Goal: Task Accomplishment & Management: Use online tool/utility

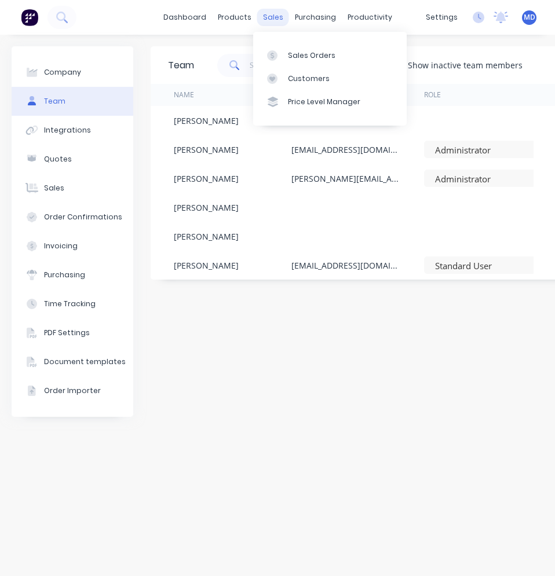
click at [264, 21] on div "sales" at bounding box center [273, 17] width 32 height 17
click at [301, 54] on div "Sales Orders" at bounding box center [311, 55] width 47 height 10
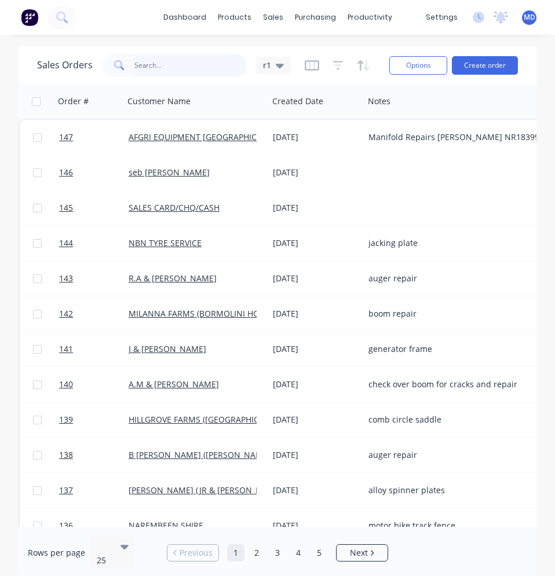
click at [213, 67] on input "text" at bounding box center [190, 65] width 113 height 23
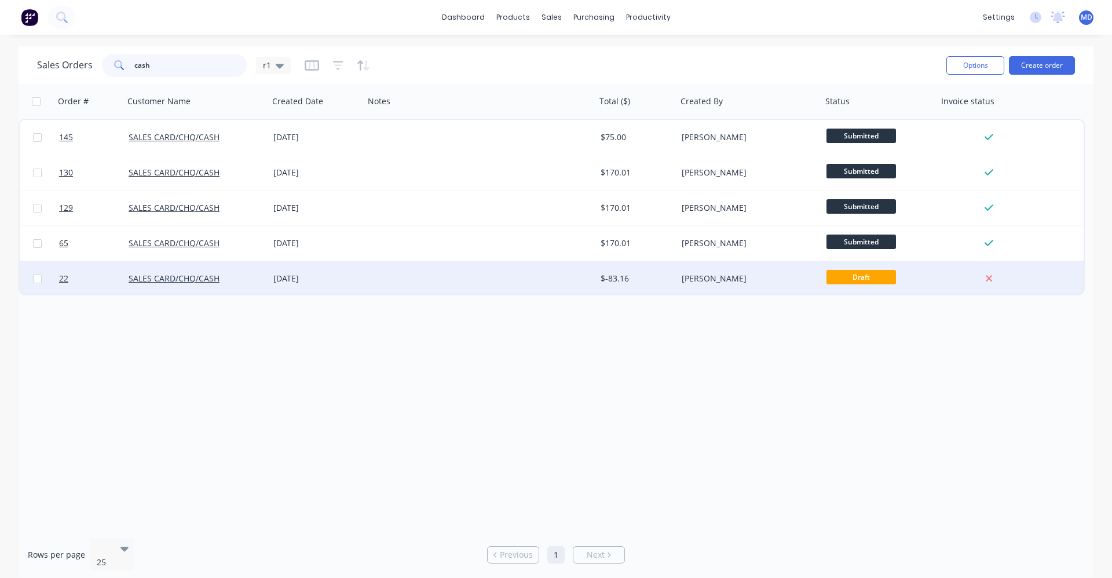
type input "cash"
click at [500, 276] on div at bounding box center [480, 278] width 232 height 35
click at [319, 283] on div "[DATE]" at bounding box center [316, 279] width 86 height 12
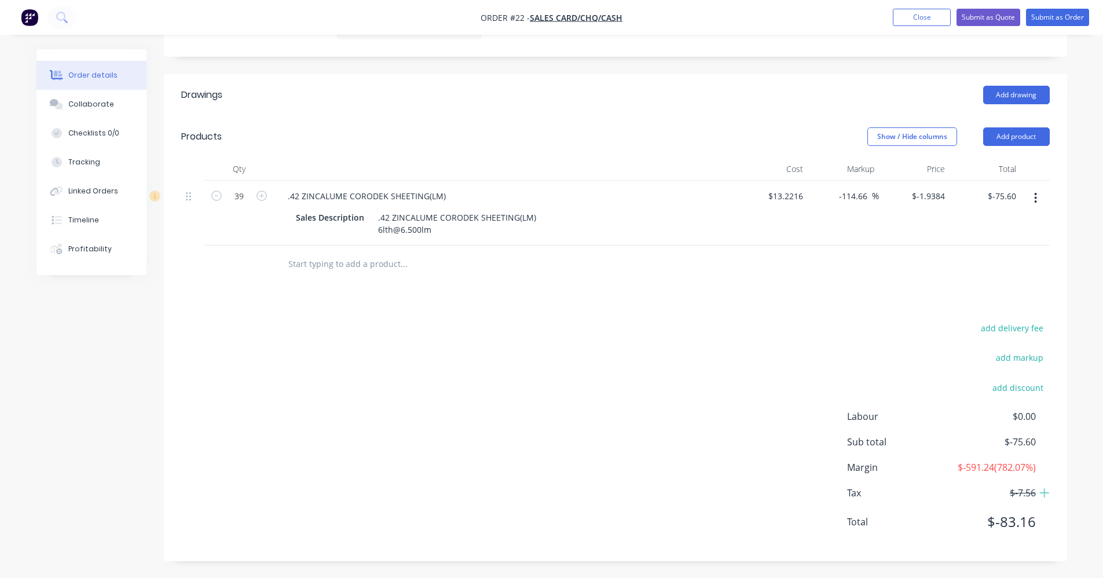
scroll to position [304, 0]
click at [554, 193] on icon "button" at bounding box center [1036, 197] width 2 height 10
click at [554, 295] on div "Delete" at bounding box center [994, 297] width 89 height 17
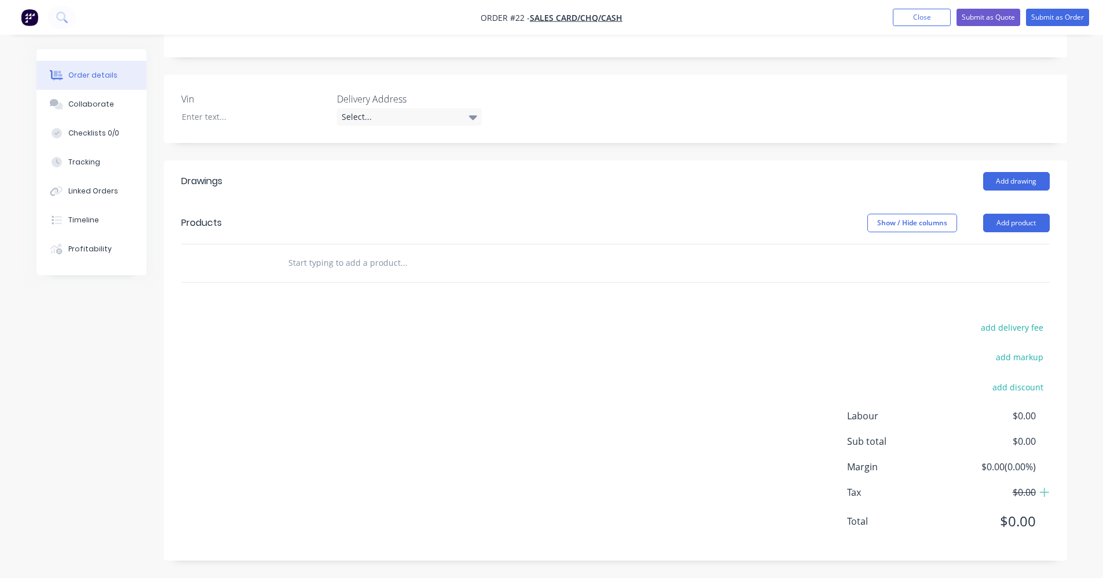
click at [361, 255] on input "text" at bounding box center [404, 262] width 232 height 23
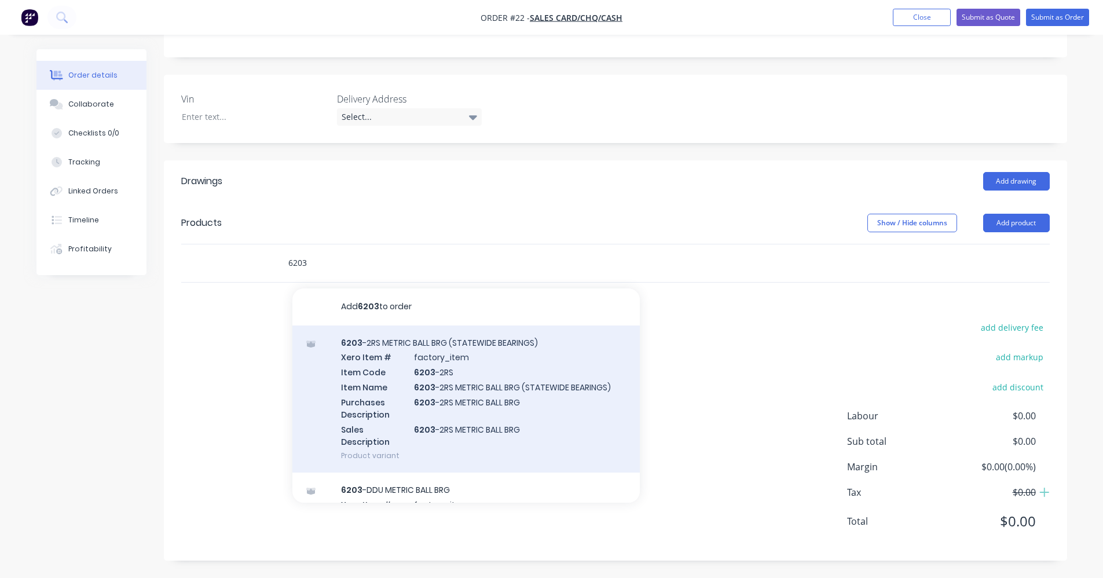
type input "6203"
click at [463, 355] on div "6203 -2RS METRIC BALL BRG (STATEWIDE BEARINGS) Xero Item # factory_item Item Co…" at bounding box center [466, 400] width 348 height 148
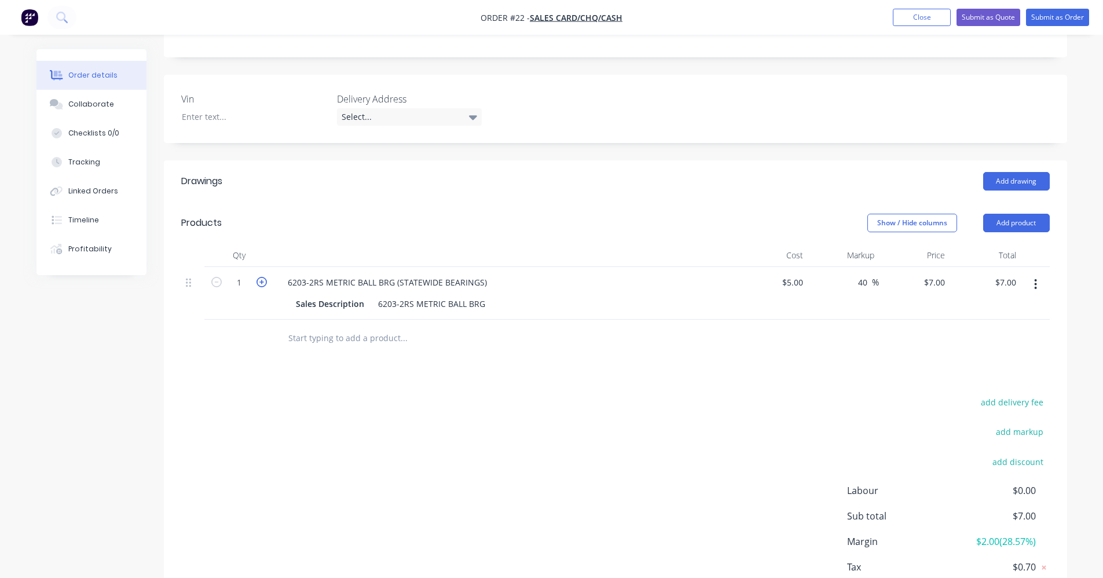
click at [260, 287] on icon "button" at bounding box center [262, 282] width 10 height 10
type input "2"
type input "$14.00"
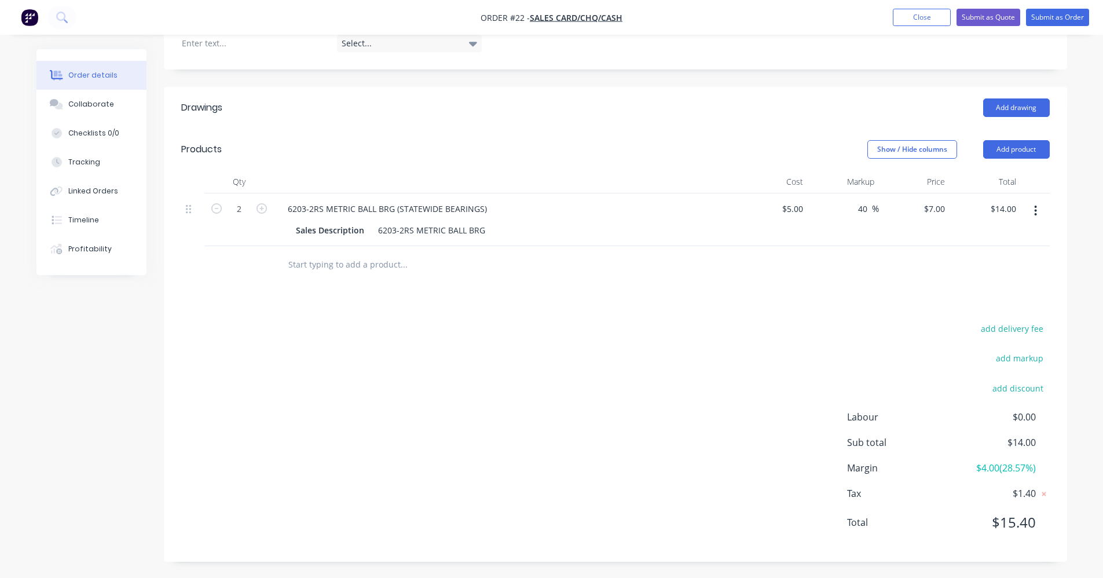
scroll to position [291, 0]
click at [554, 354] on div "add delivery fee add markup add discount Labour $0.00 Sub total $14.00 Margin $…" at bounding box center [615, 432] width 869 height 224
click at [554, 20] on button "Submit as Order" at bounding box center [1057, 17] width 63 height 17
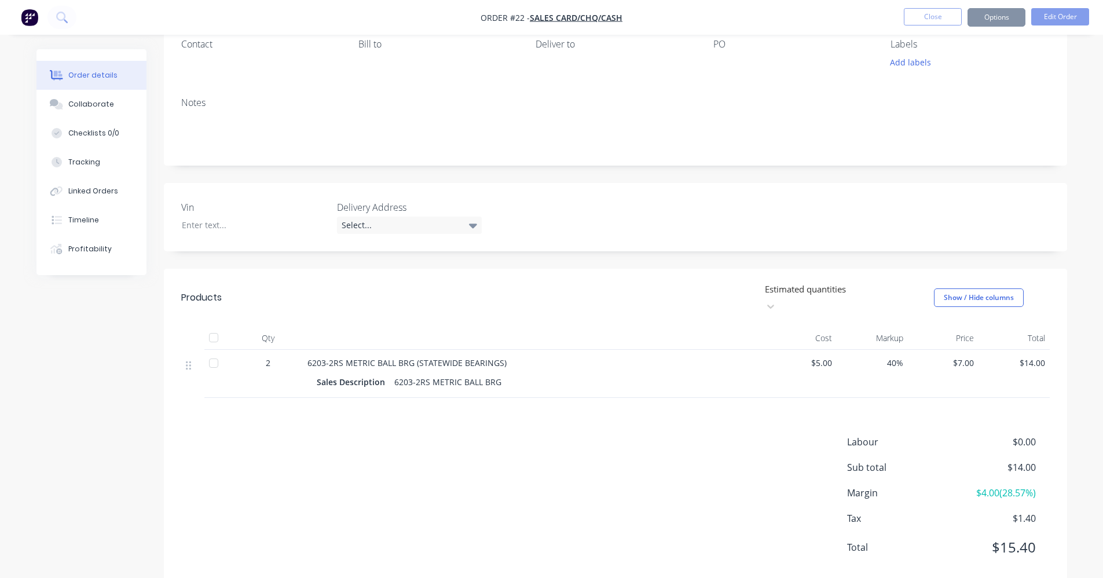
scroll to position [116, 0]
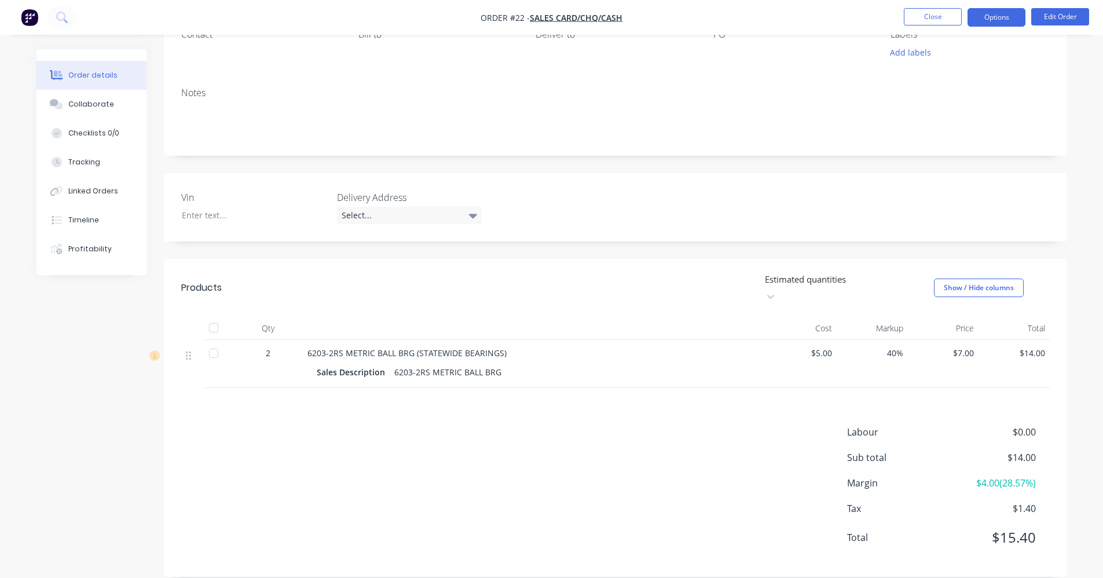
click at [554, 13] on button "Options" at bounding box center [997, 17] width 58 height 19
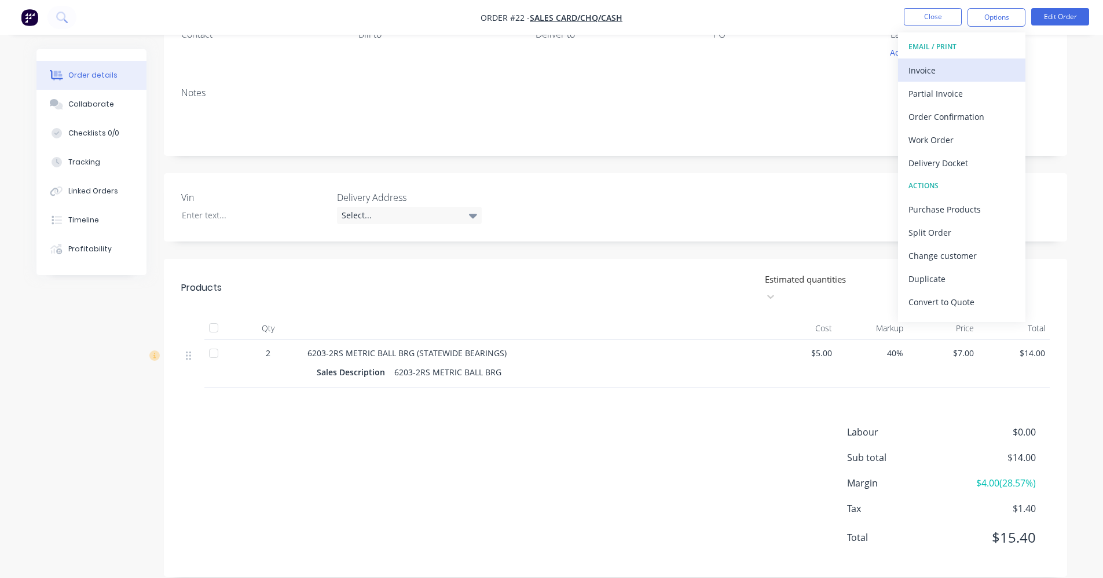
click at [554, 62] on div "Invoice" at bounding box center [962, 70] width 107 height 17
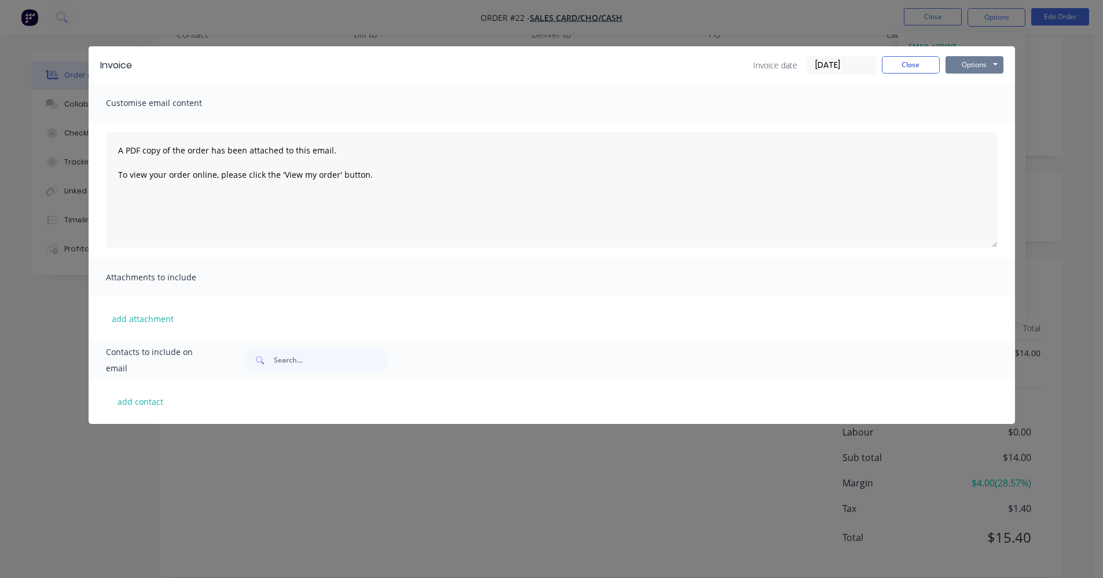
click at [554, 62] on button "Options" at bounding box center [975, 64] width 58 height 17
click at [554, 100] on button "Print" at bounding box center [983, 104] width 74 height 19
drag, startPoint x: 917, startPoint y: 70, endPoint x: 912, endPoint y: 24, distance: 46.1
click at [554, 63] on button "Close" at bounding box center [911, 64] width 58 height 17
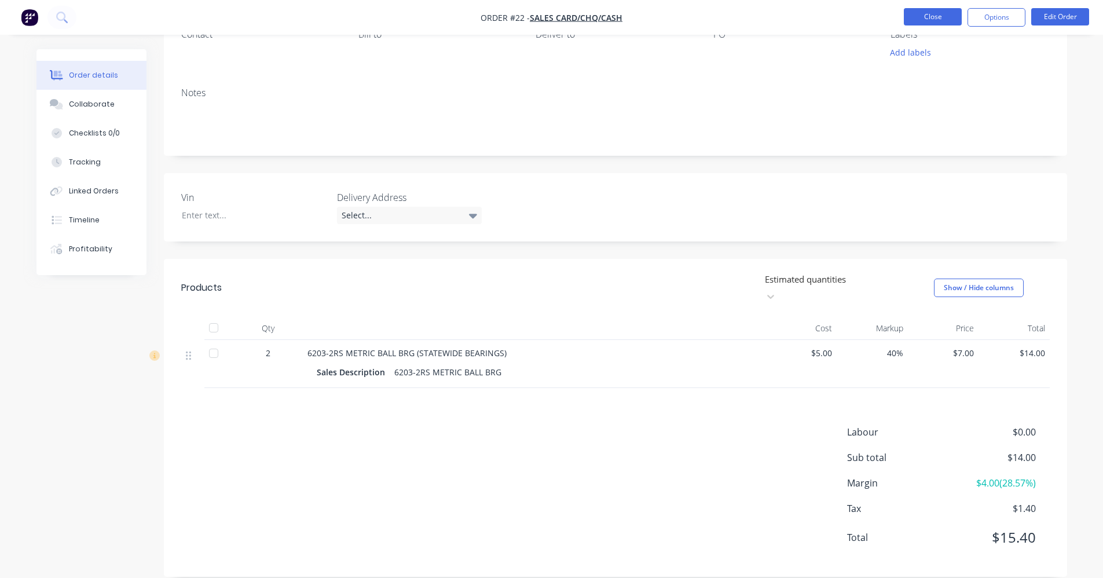
click at [554, 16] on button "Close" at bounding box center [933, 16] width 58 height 17
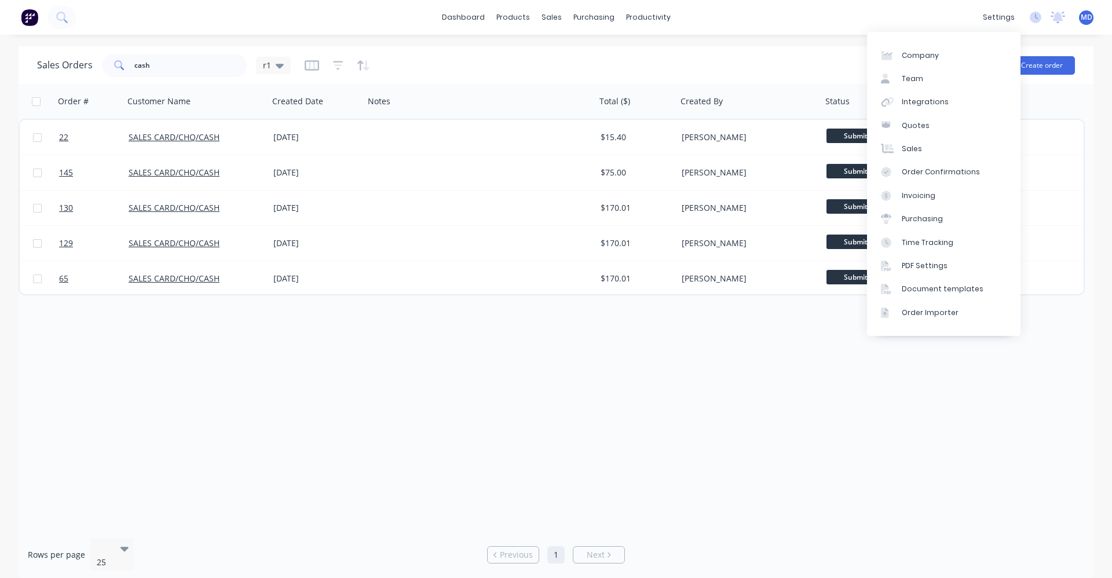
click at [554, 4] on div "dashboard products sales purchasing productivity dashboard products Product Cat…" at bounding box center [556, 17] width 1112 height 35
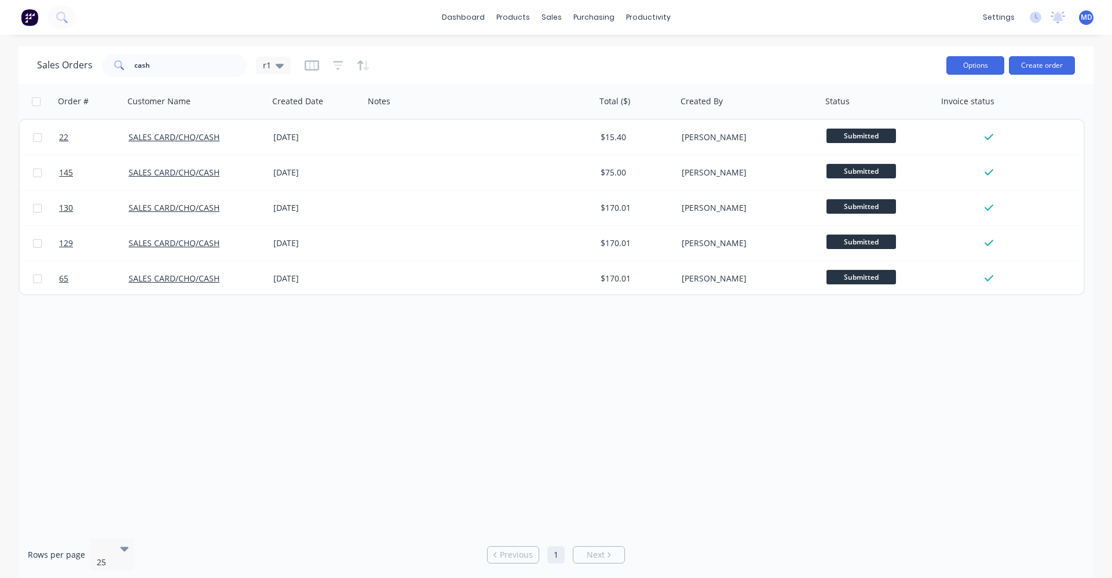
click at [554, 65] on button "Options" at bounding box center [975, 65] width 58 height 19
click at [554, 21] on div "dashboard products sales purchasing productivity dashboard products Product Cat…" at bounding box center [556, 17] width 1112 height 35
click at [478, 21] on link "dashboard" at bounding box center [463, 17] width 54 height 17
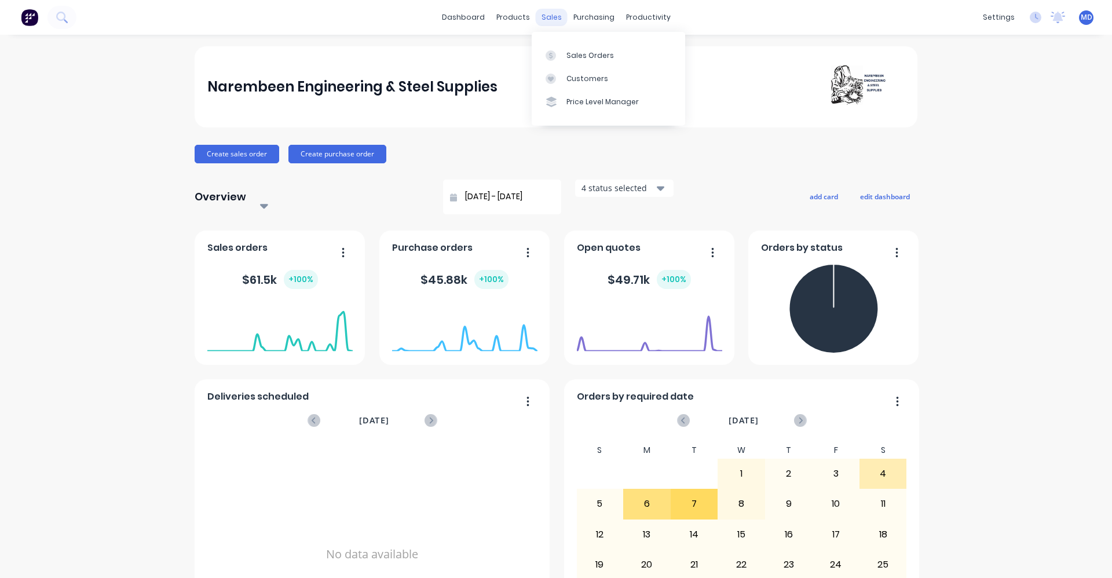
click at [549, 20] on div "sales" at bounding box center [552, 17] width 32 height 17
click at [554, 50] on div "Sales Orders" at bounding box center [589, 55] width 47 height 10
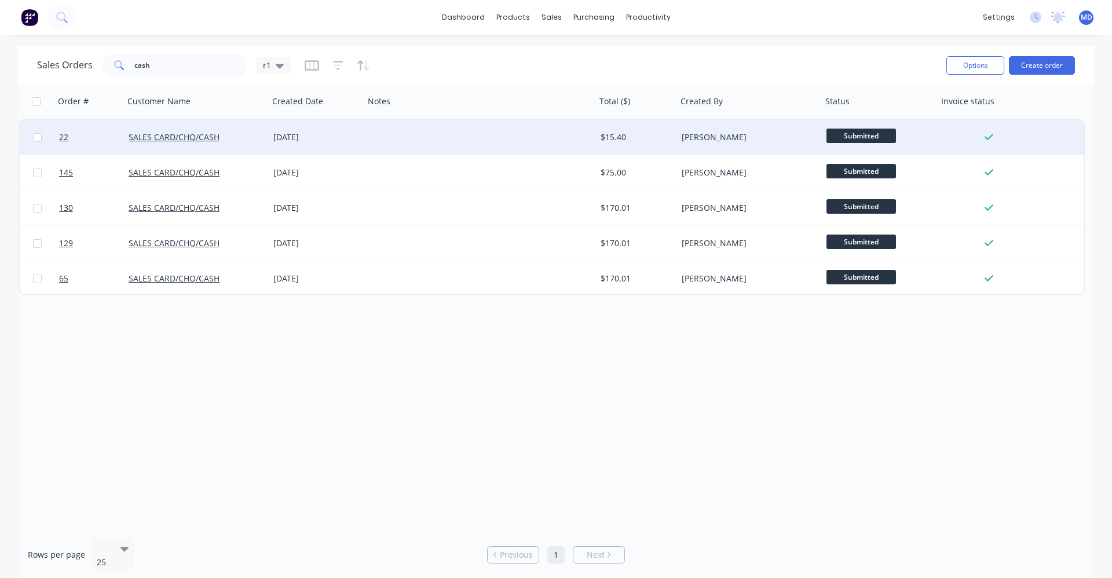
click at [254, 134] on div "SALES CARD/CHQ/CASH" at bounding box center [193, 137] width 129 height 12
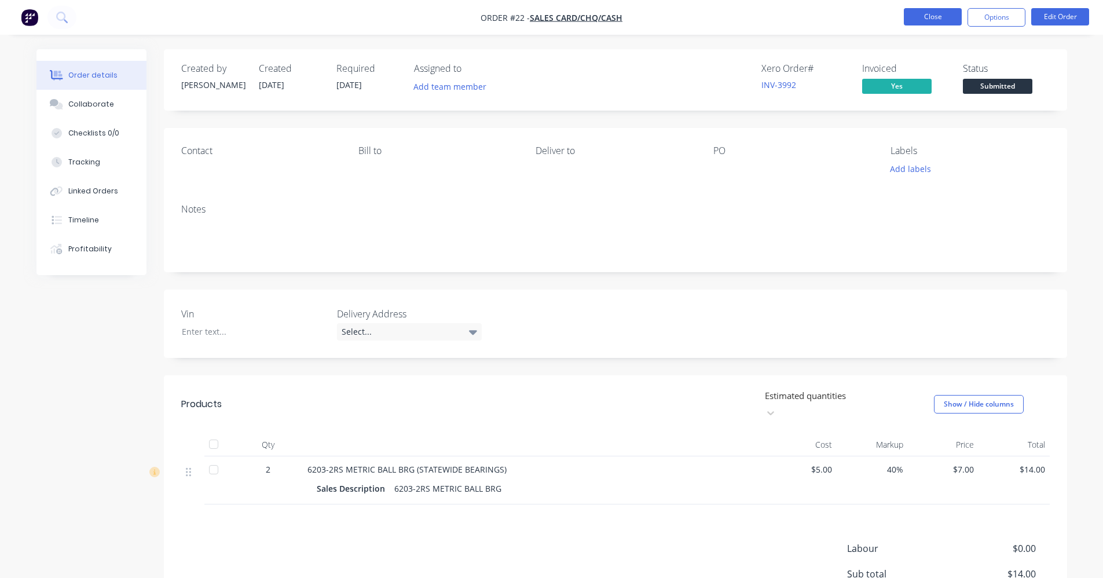
click at [554, 19] on button "Close" at bounding box center [933, 16] width 58 height 17
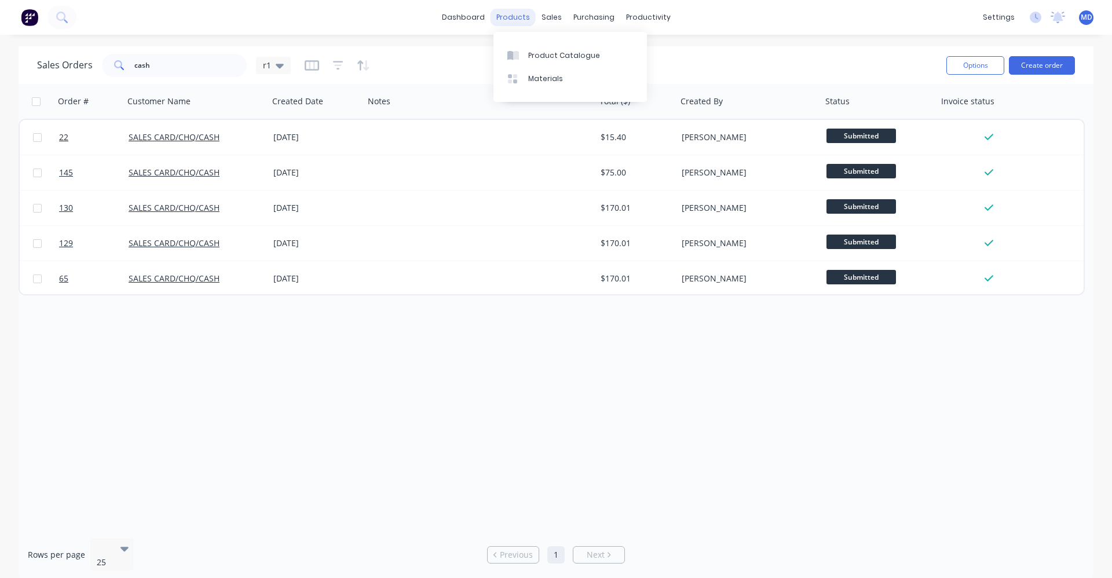
click at [520, 15] on div "products" at bounding box center [513, 17] width 45 height 17
click at [541, 50] on div "Product Catalogue" at bounding box center [564, 55] width 72 height 10
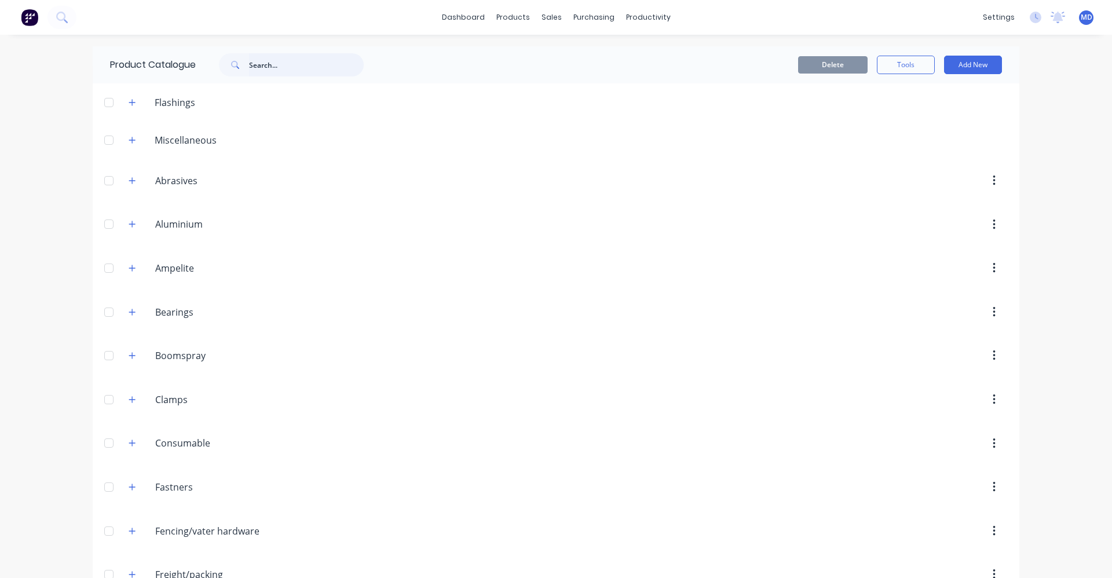
click at [259, 70] on input "text" at bounding box center [306, 64] width 115 height 23
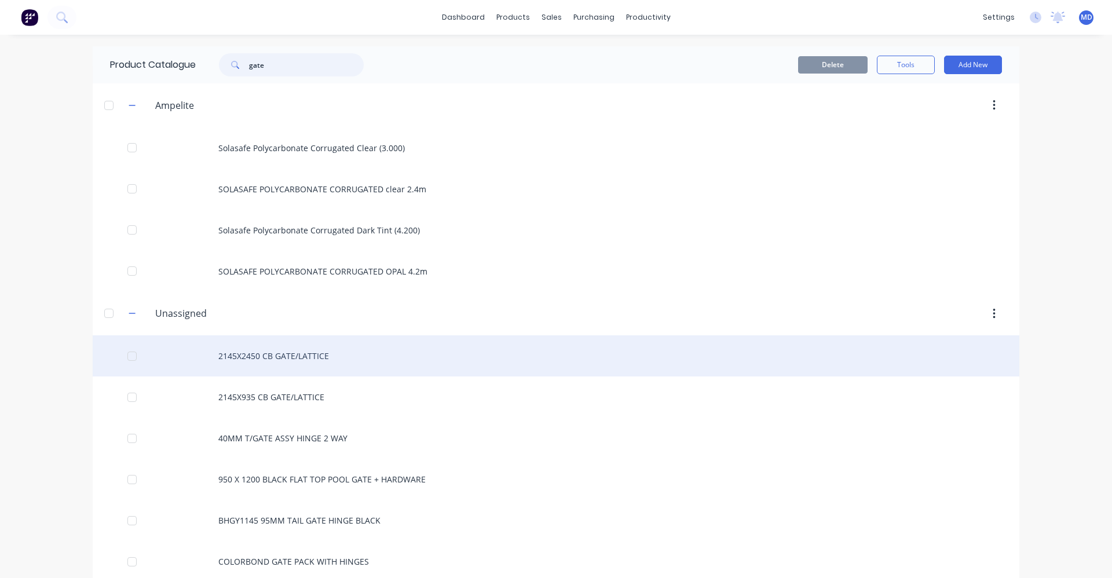
type input "gate"
click at [237, 355] on div "2145X2450 CB GATE/LATTICE" at bounding box center [556, 355] width 927 height 41
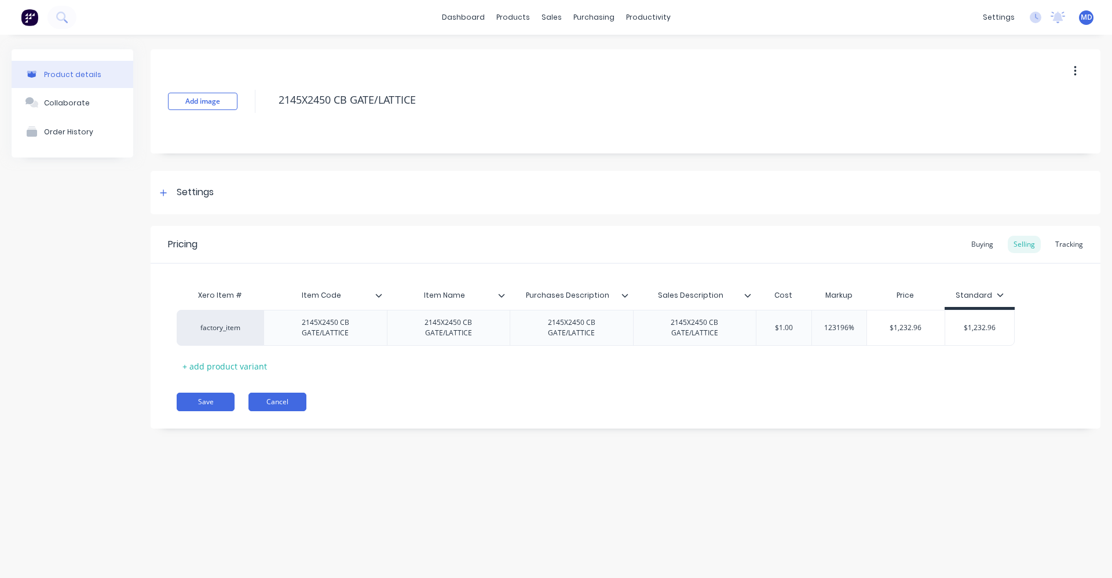
click at [274, 398] on button "Cancel" at bounding box center [277, 402] width 58 height 19
